Goal: Task Accomplishment & Management: Manage account settings

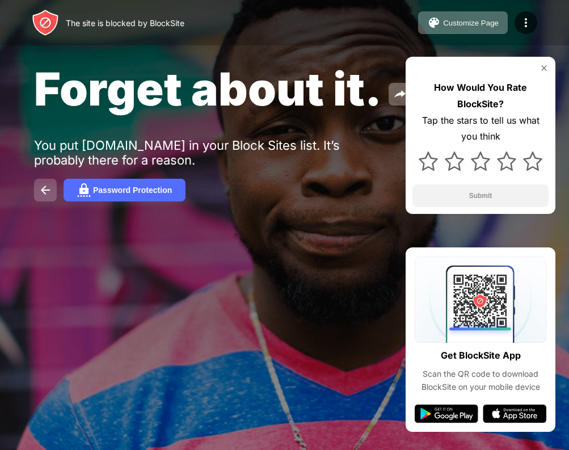
click at [46, 189] on img at bounding box center [46, 190] width 14 height 14
